Goal: Information Seeking & Learning: Understand process/instructions

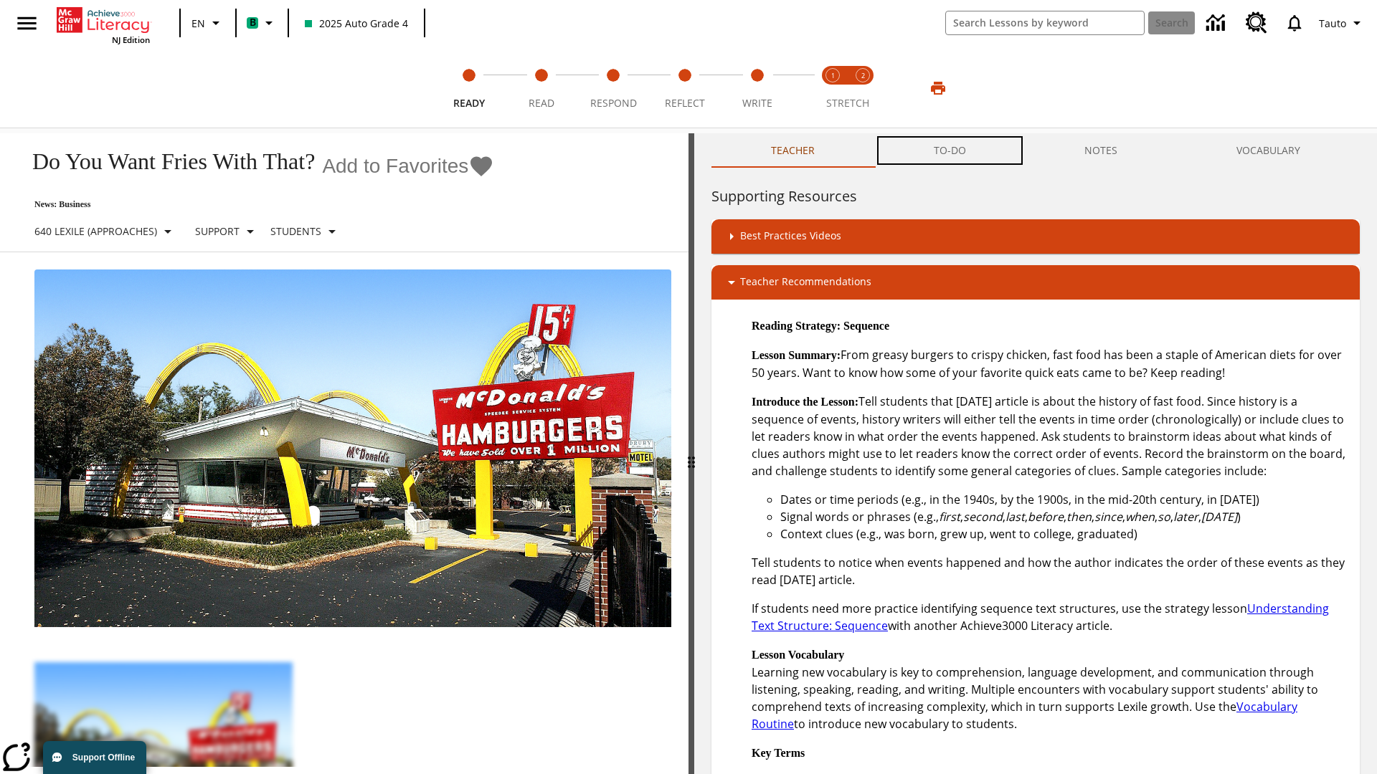
click at [950, 151] on button "TO-DO" at bounding box center [949, 150] width 151 height 34
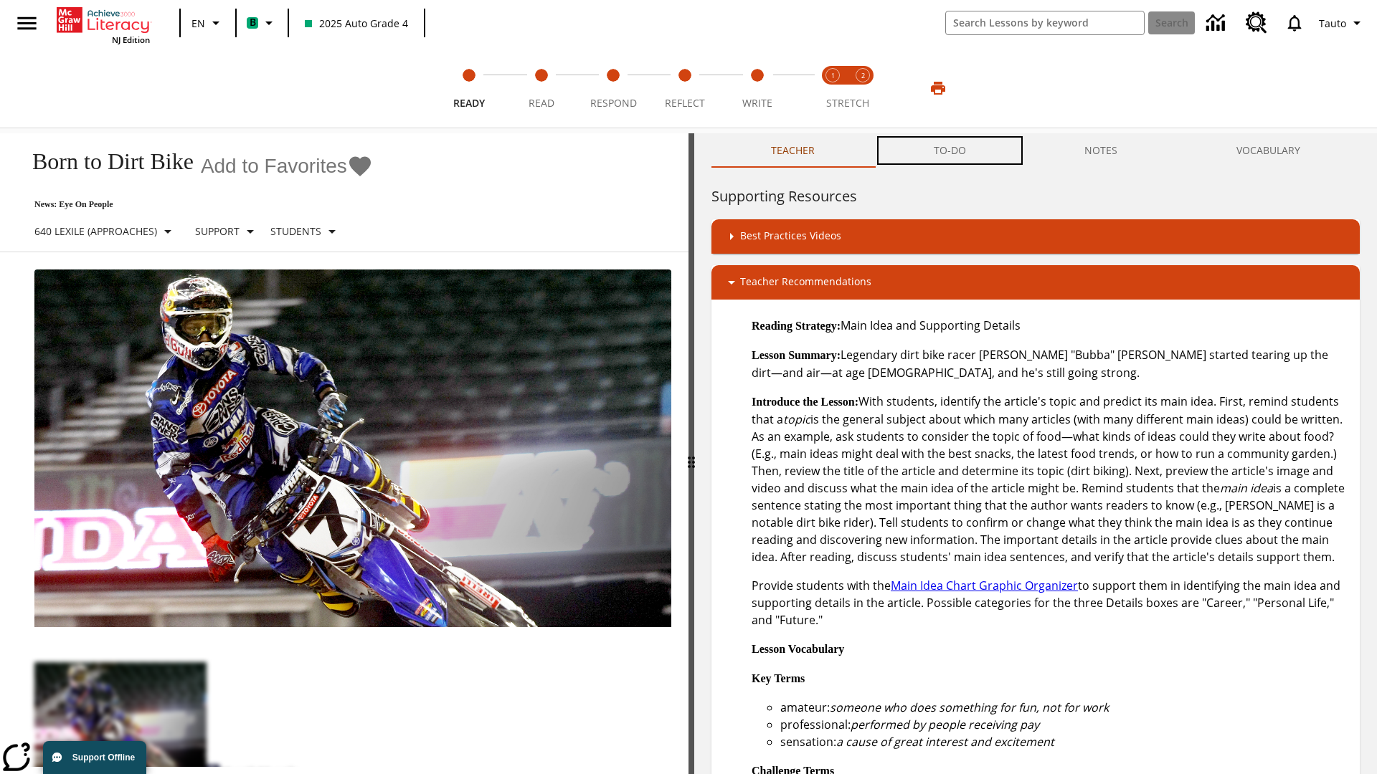
click at [950, 151] on button "TO-DO" at bounding box center [949, 150] width 151 height 34
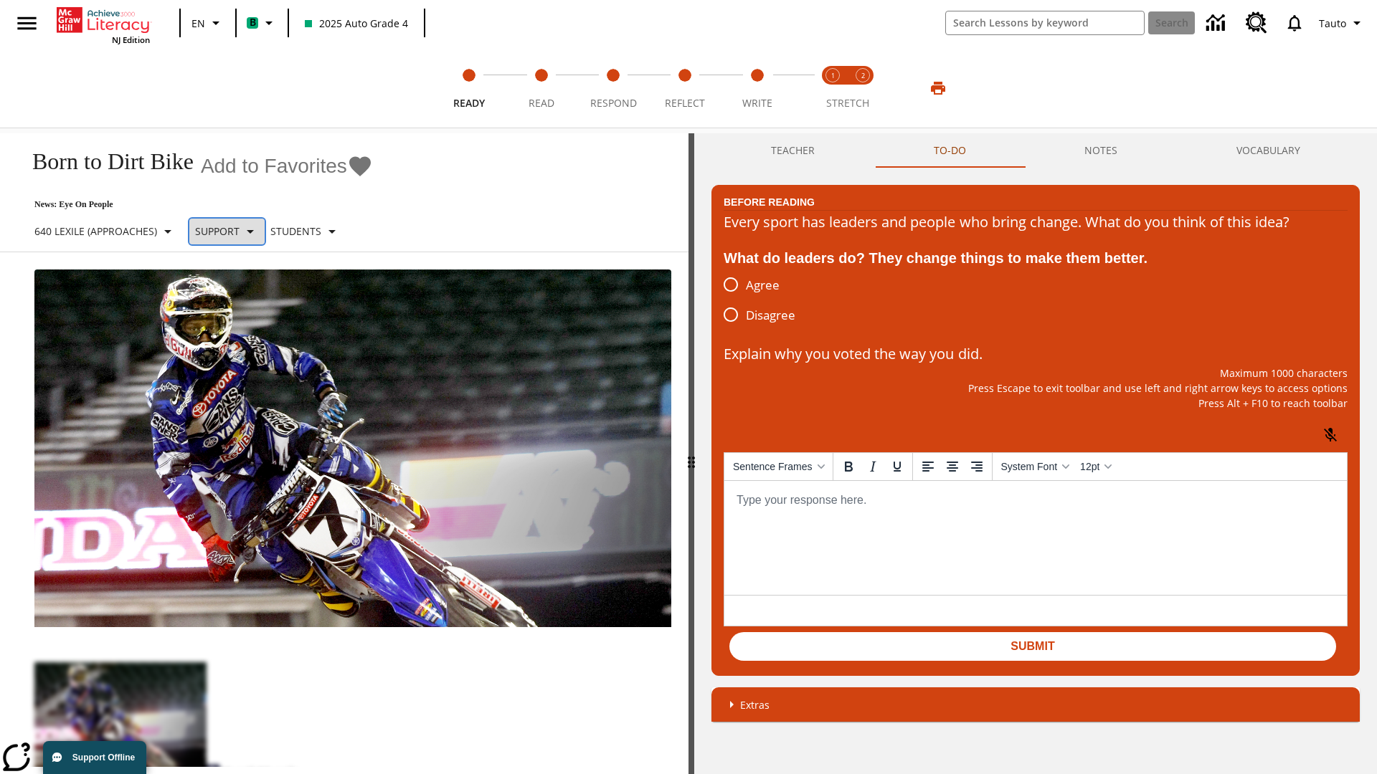
click at [238, 231] on p "Support" at bounding box center [217, 231] width 44 height 15
click at [254, 315] on p "Support" at bounding box center [254, 315] width 85 height 15
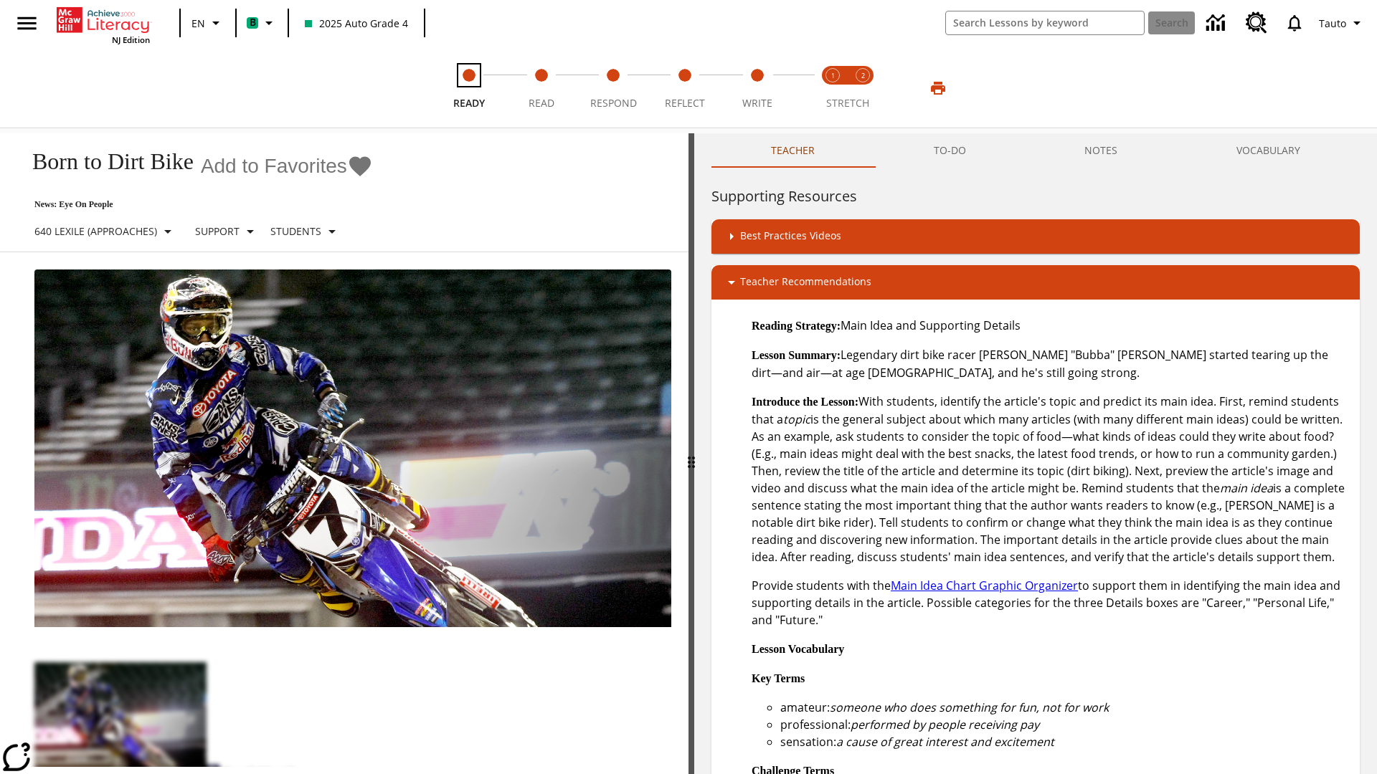
click at [469, 88] on span "Ready" at bounding box center [469, 98] width 32 height 26
click at [950, 151] on button "TO-DO" at bounding box center [949, 150] width 151 height 34
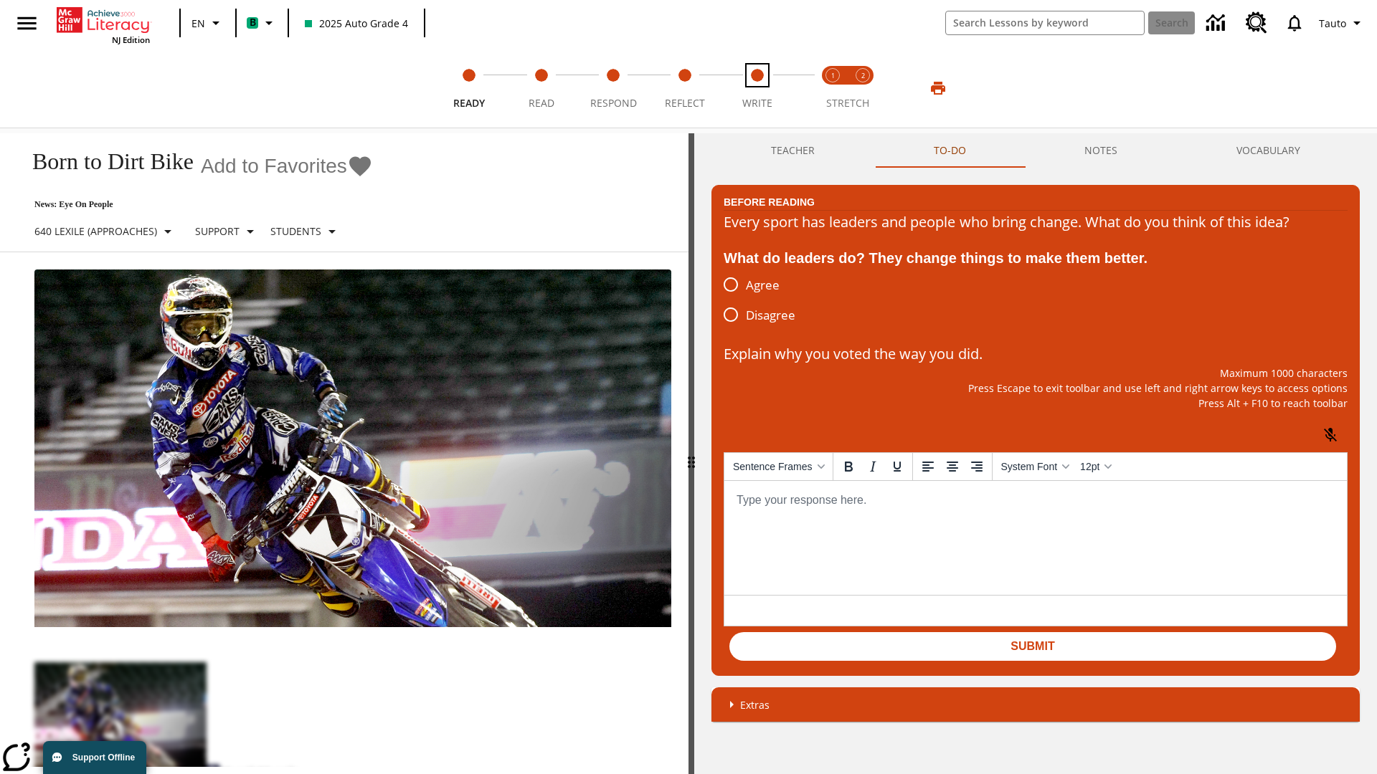
click at [757, 88] on span "Write" at bounding box center [757, 98] width 30 height 26
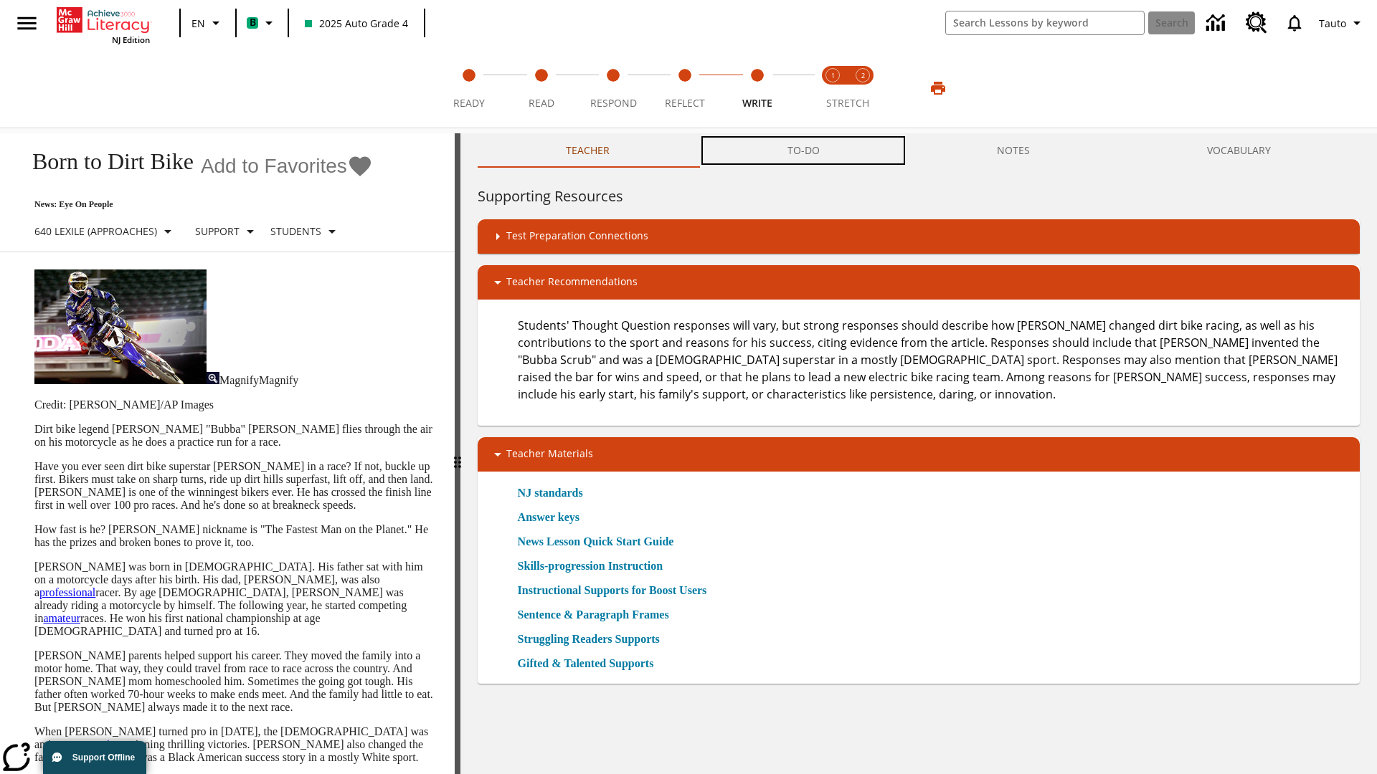
scroll to position [1, 0]
click at [804, 151] on button "TO-DO" at bounding box center [802, 150] width 209 height 34
